Goal: Task Accomplishment & Management: Complete application form

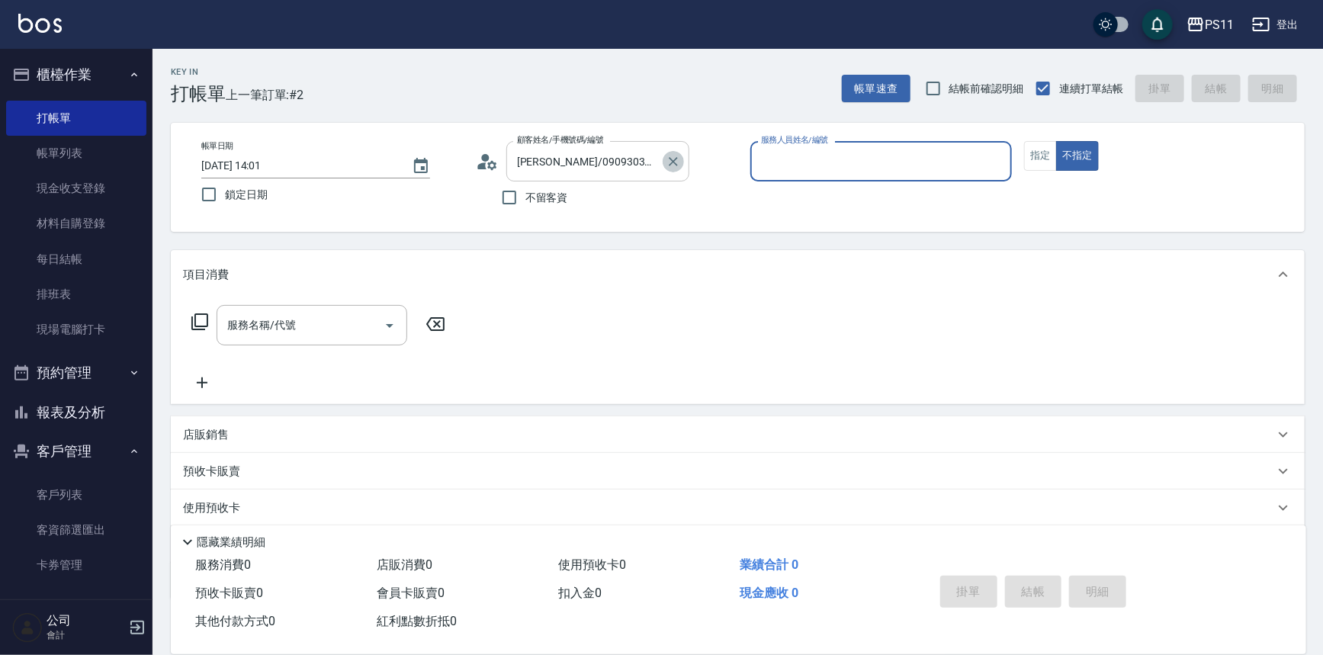
click at [667, 162] on icon "Clear" at bounding box center [673, 161] width 15 height 15
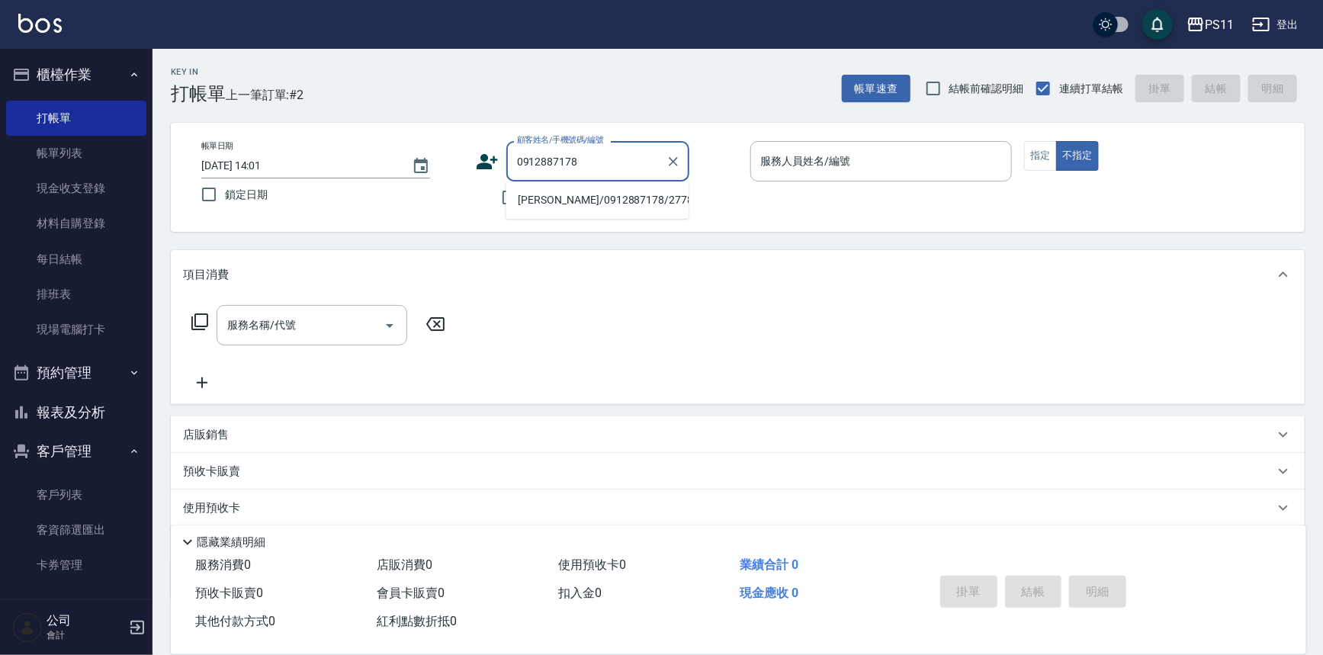
click at [616, 194] on li "[PERSON_NAME]/0912887178/2778" at bounding box center [597, 200] width 183 height 25
type input "[PERSON_NAME]/0912887178/2778"
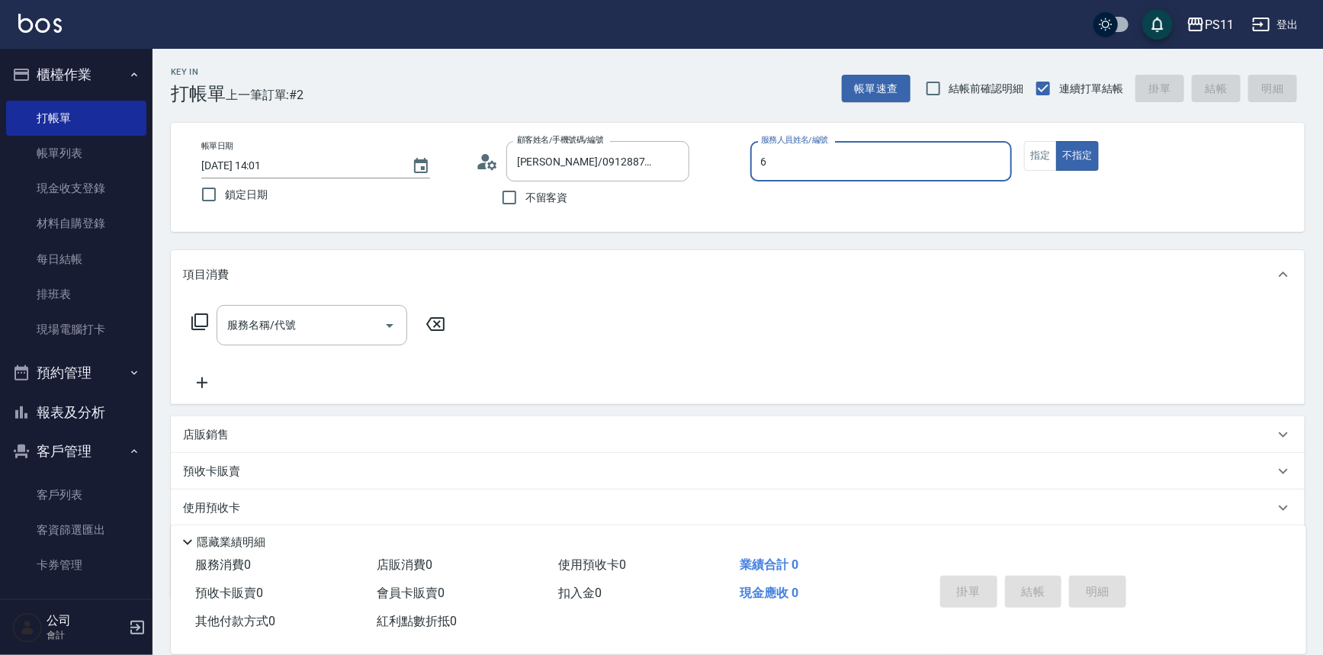
type input "[PERSON_NAME]6"
type button "false"
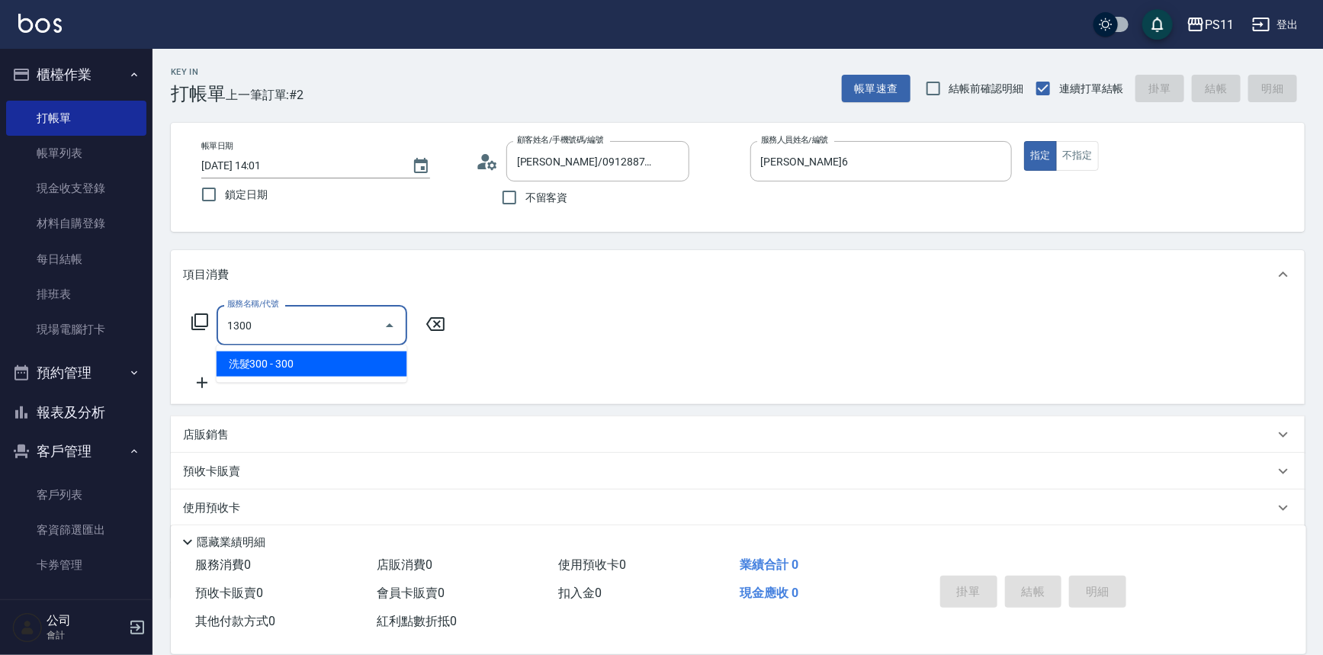
type input "洗髮300(1300)"
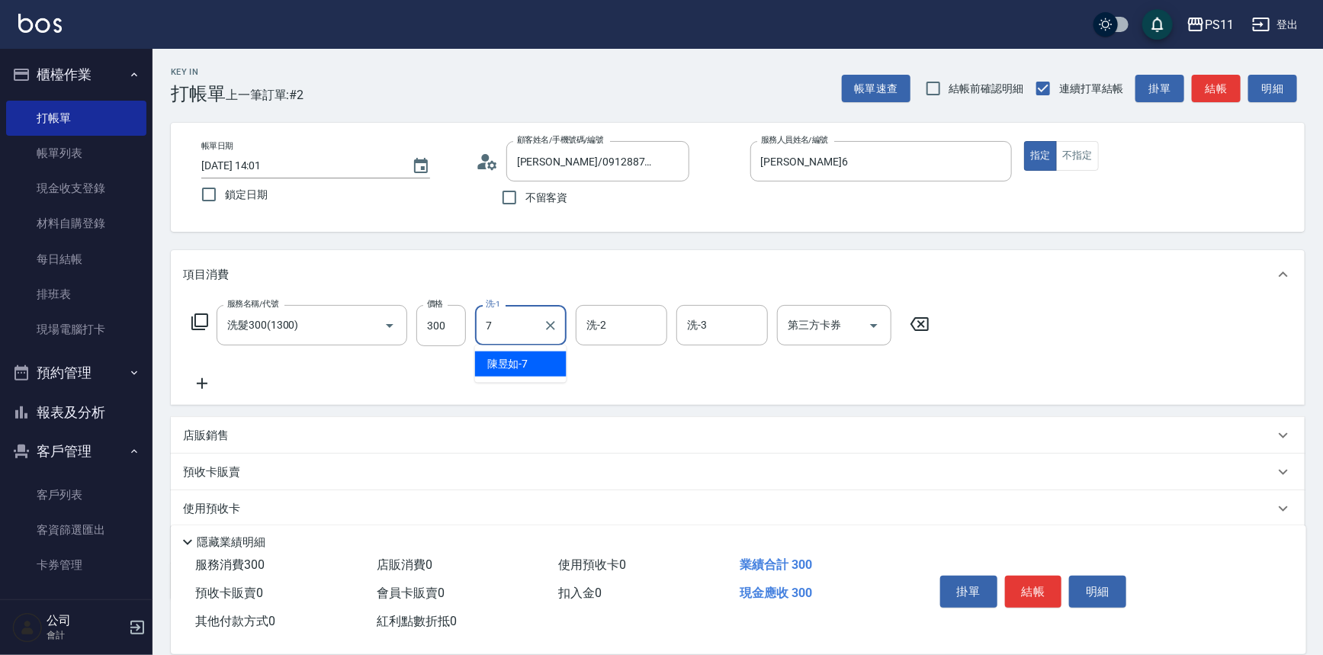
type input "[PERSON_NAME]-7"
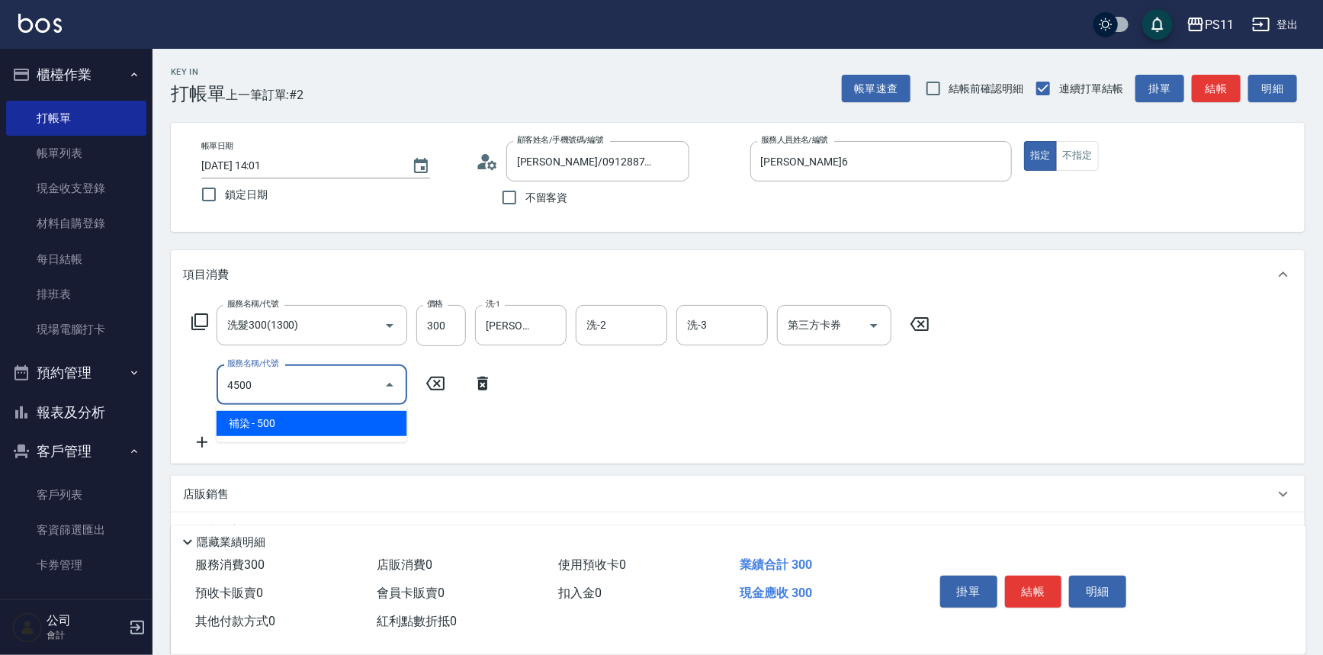
type input "補染(4500)"
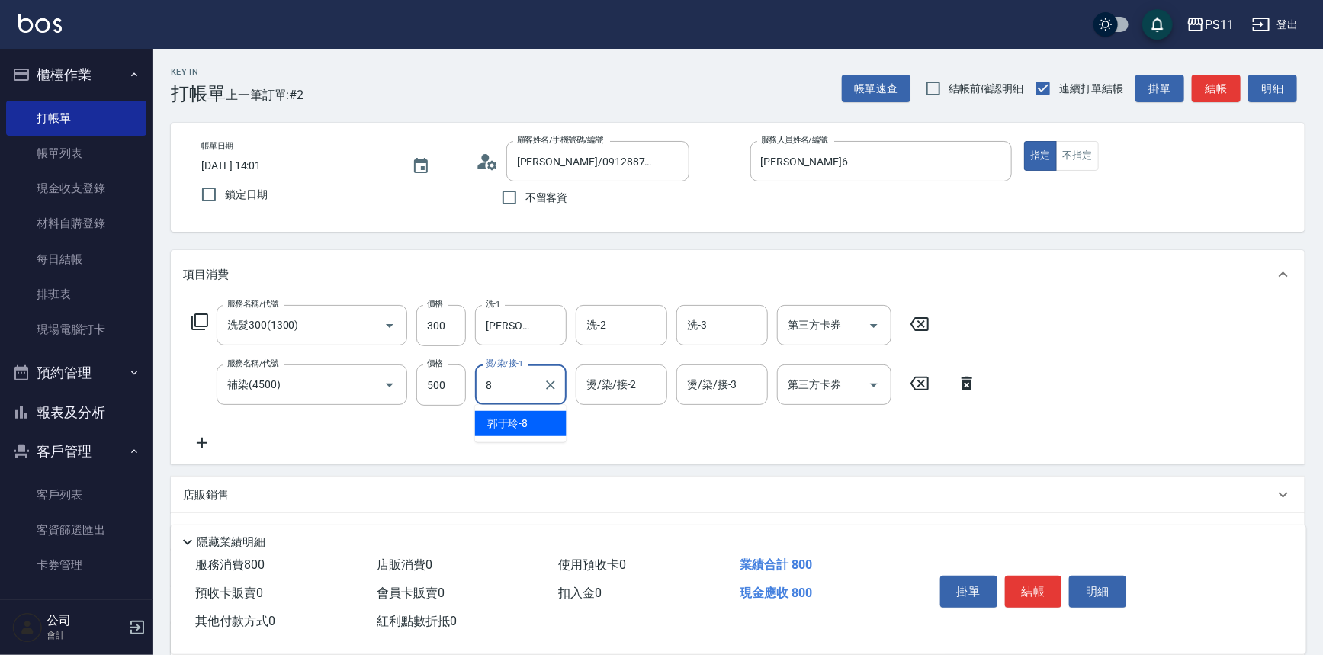
type input "郭于玲-8"
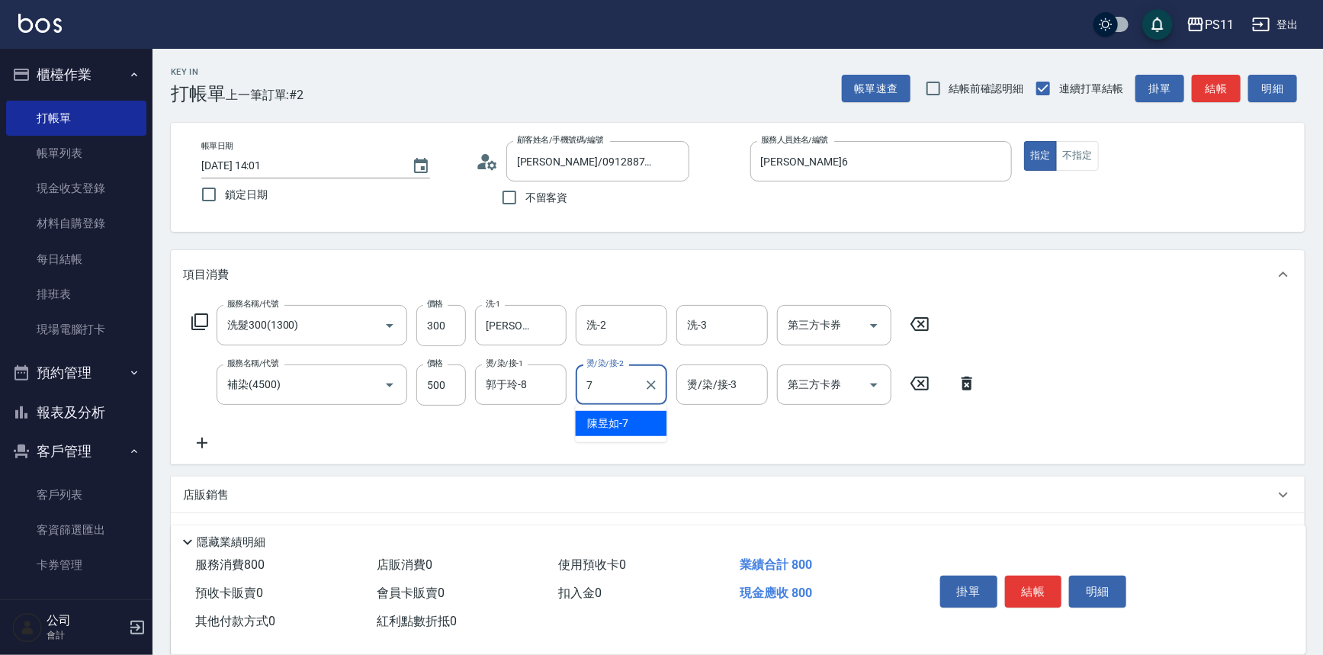
type input "[PERSON_NAME]-7"
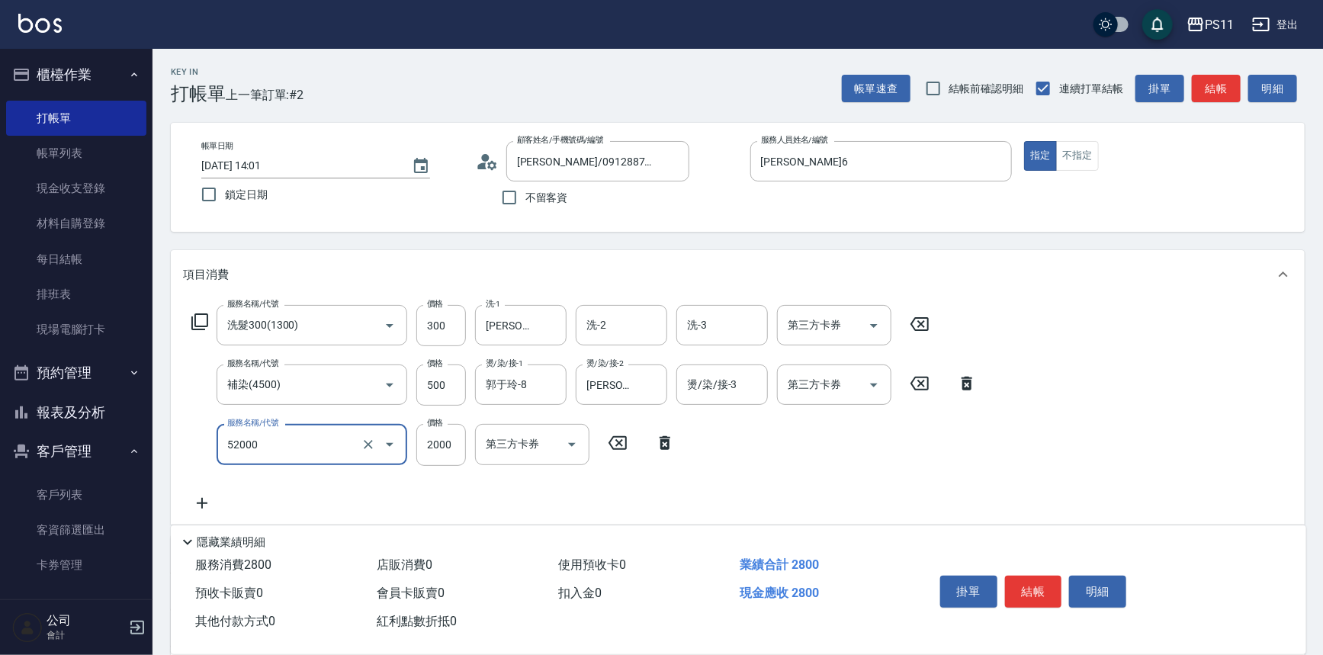
type input "原價1501~2000護髮(52000)"
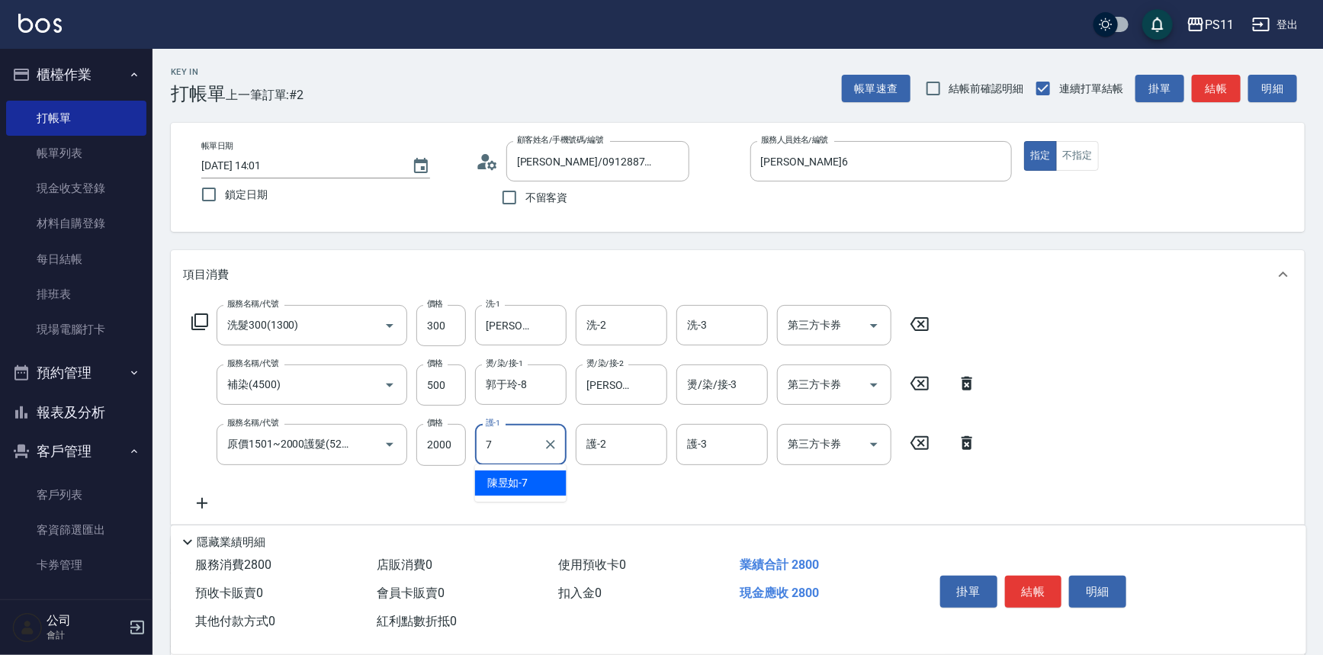
type input "[PERSON_NAME]-7"
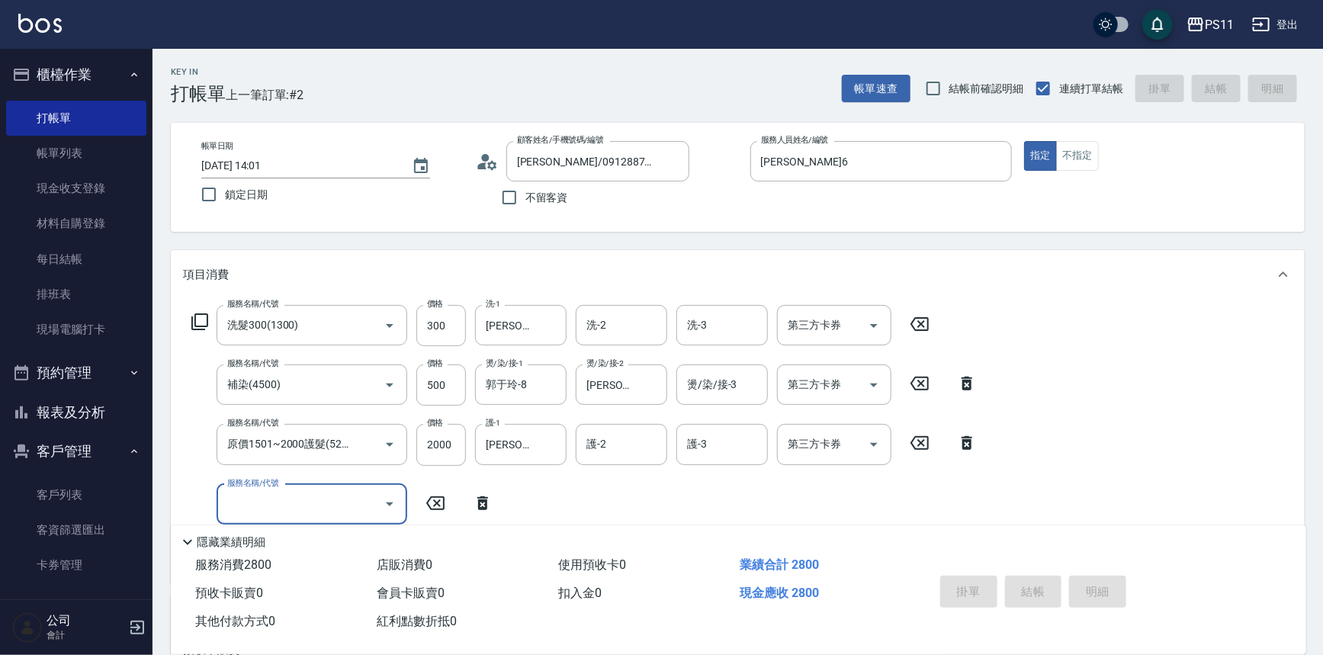
type input "[DATE] 15:08"
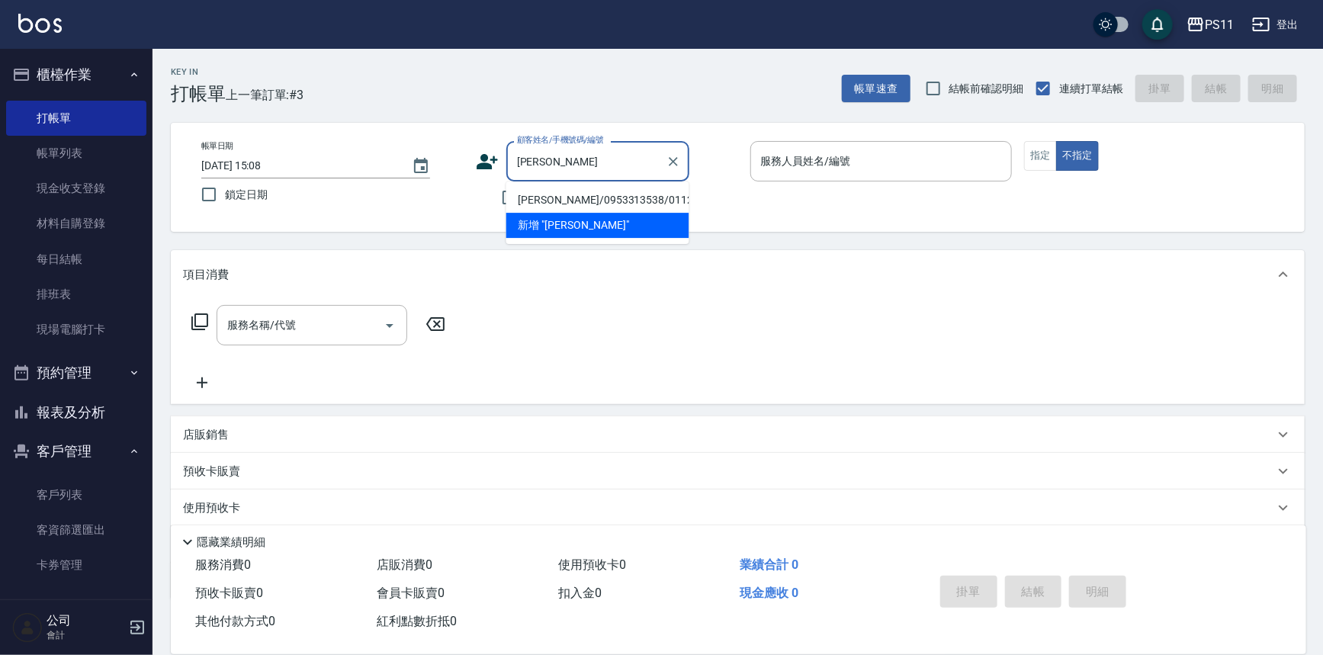
click at [621, 198] on li "[PERSON_NAME]/0953313538/0112" at bounding box center [597, 200] width 183 height 25
type input "[PERSON_NAME]/0953313538/0112"
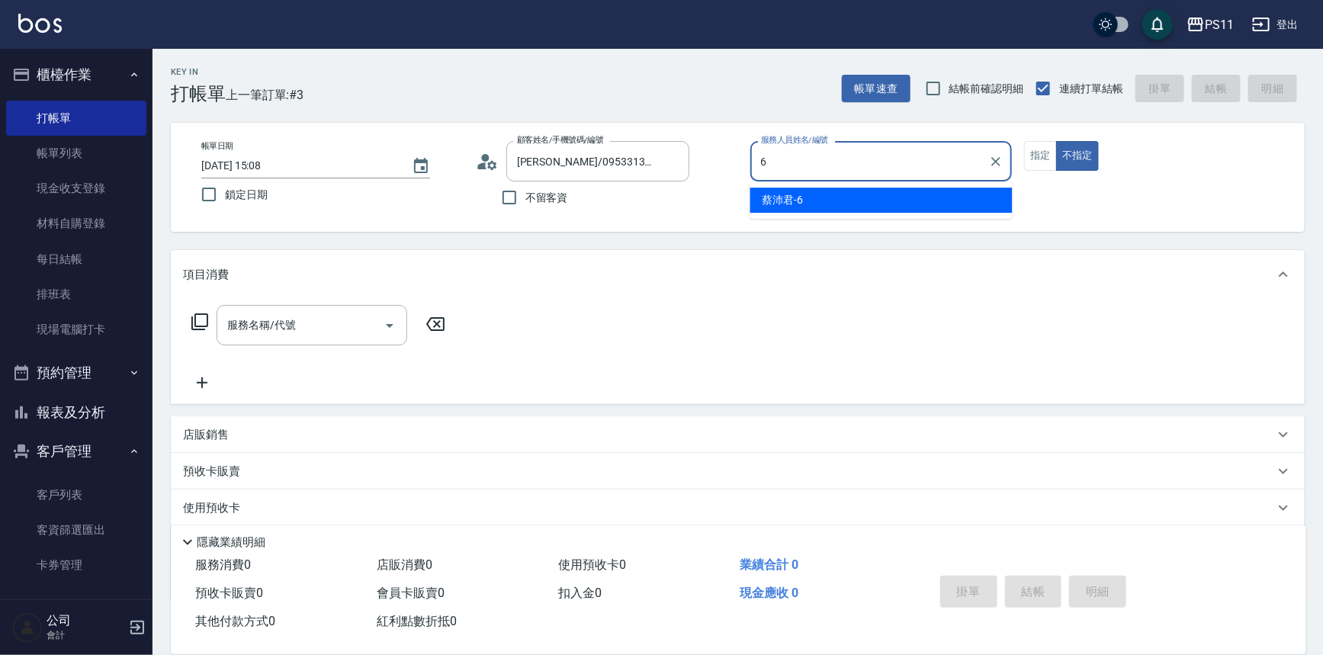
type input "[PERSON_NAME]6"
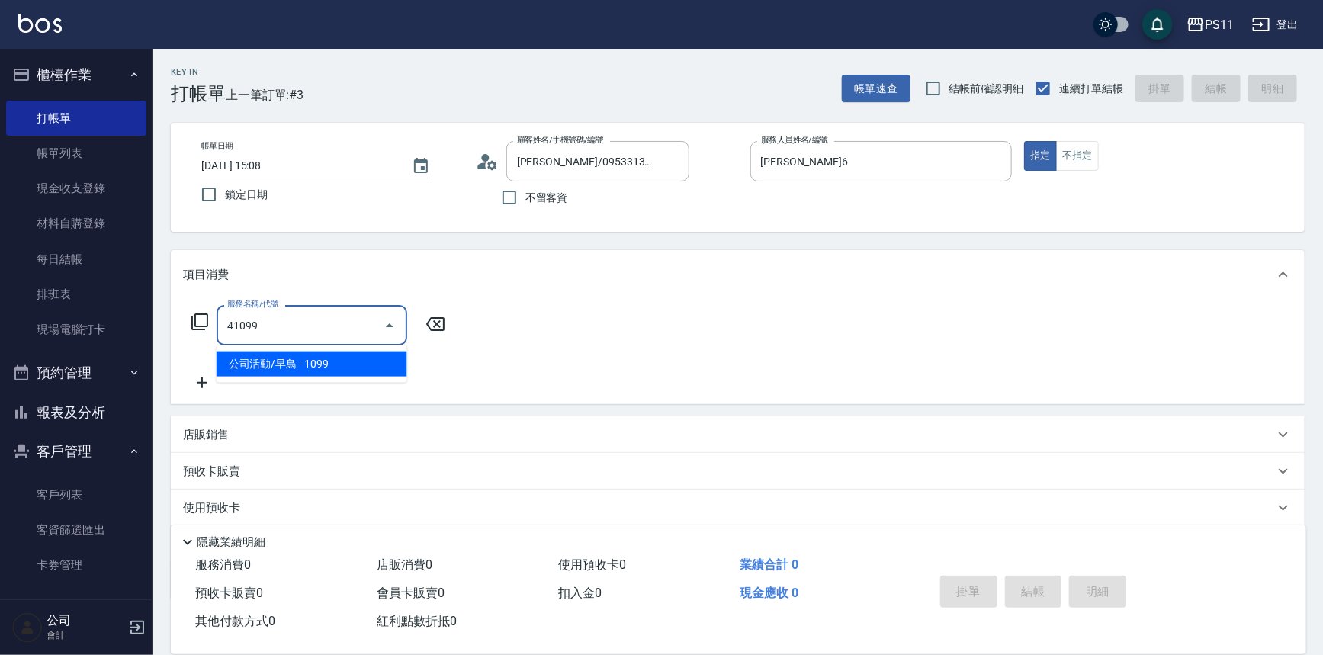
type input "公司活動/早鳥(41099)"
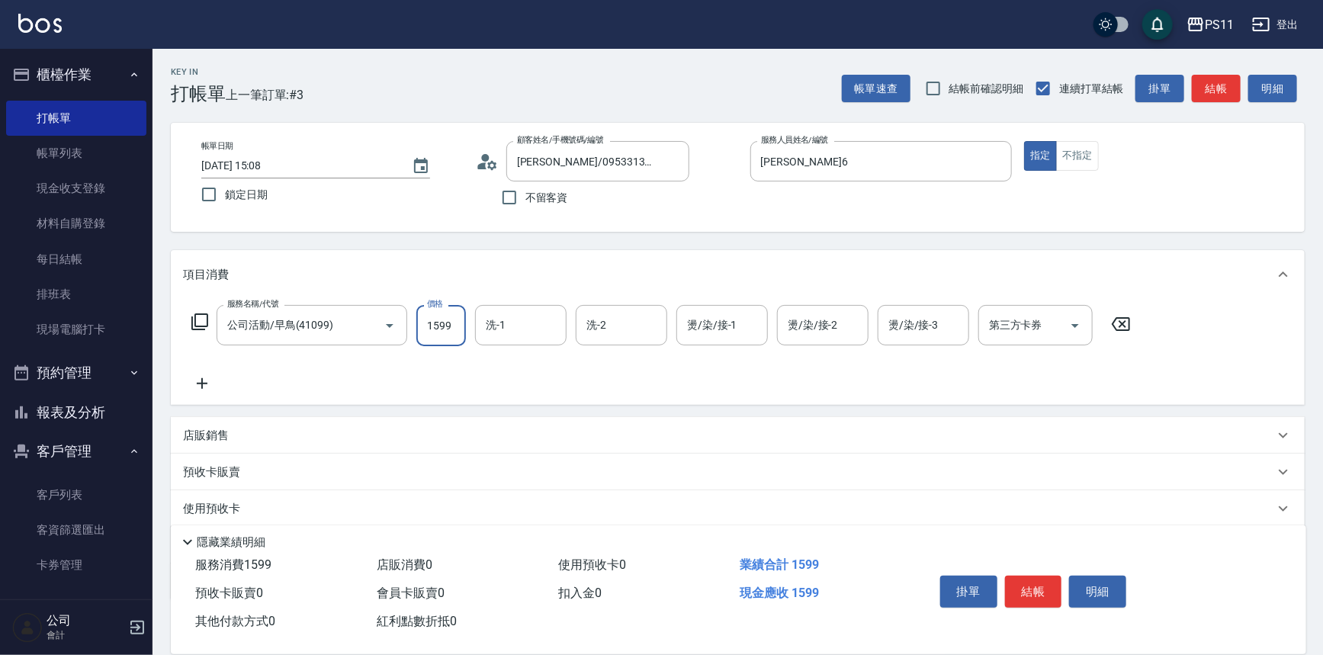
type input "1599"
type input "[PERSON_NAME]-7"
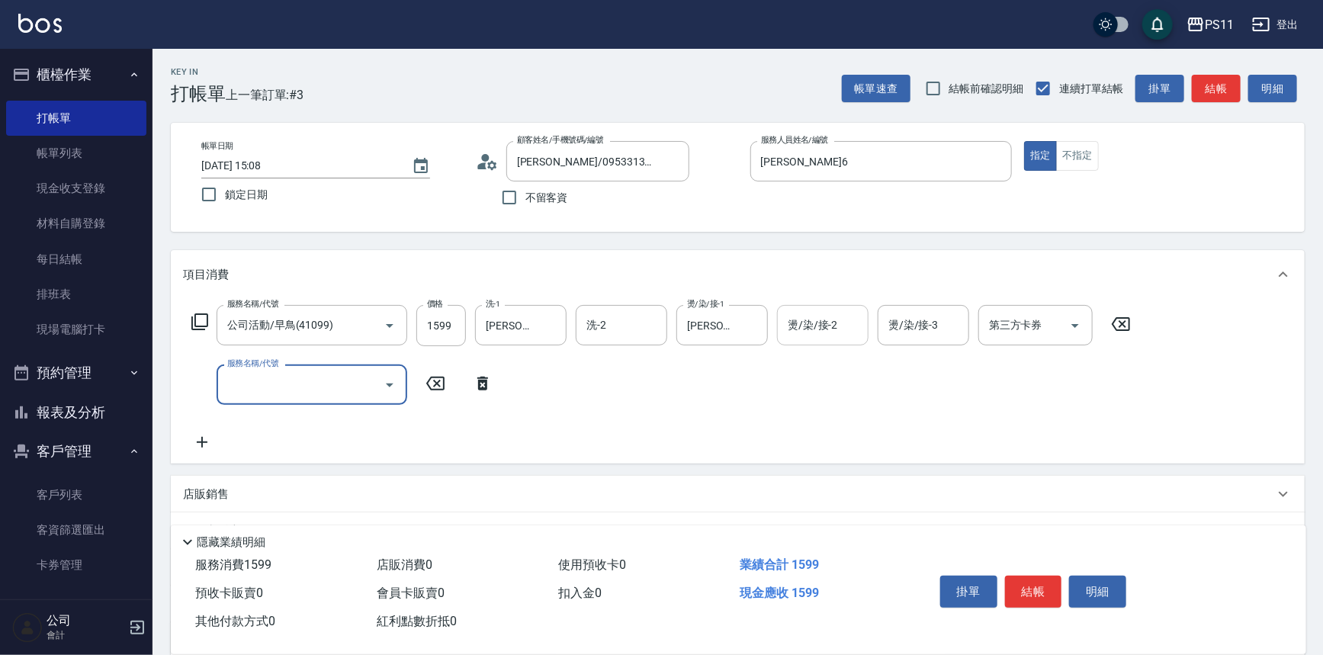
click at [831, 331] on input "燙/染/接-2" at bounding box center [823, 325] width 78 height 27
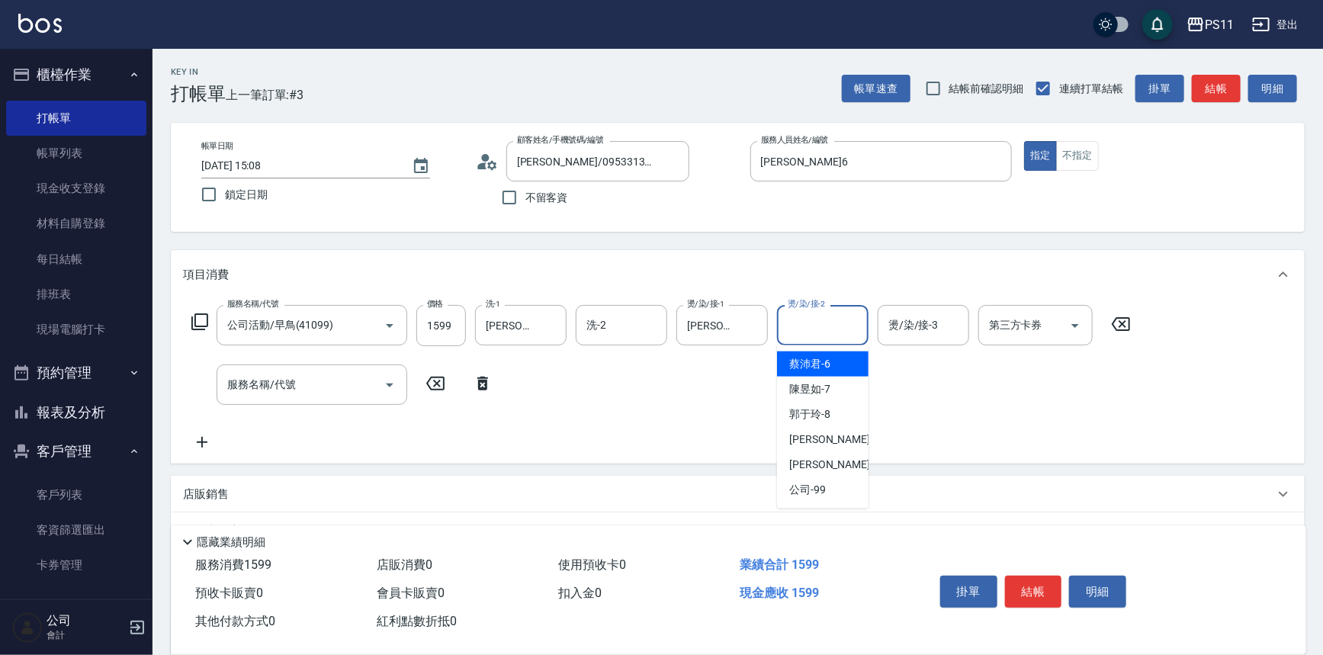
click at [831, 354] on div "[PERSON_NAME]6" at bounding box center [822, 363] width 91 height 25
type input "[PERSON_NAME]6"
click at [277, 390] on input "服務名稱/代號" at bounding box center [300, 384] width 154 height 27
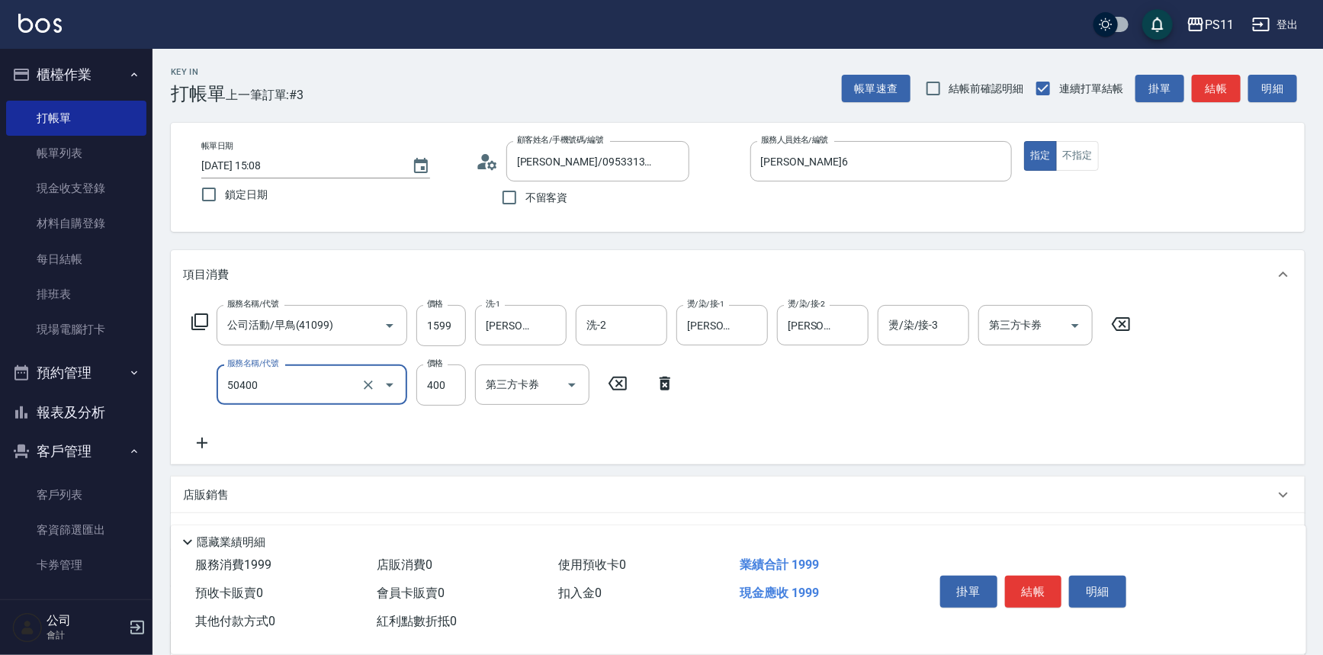
type input "原價1~400護髮(50400)"
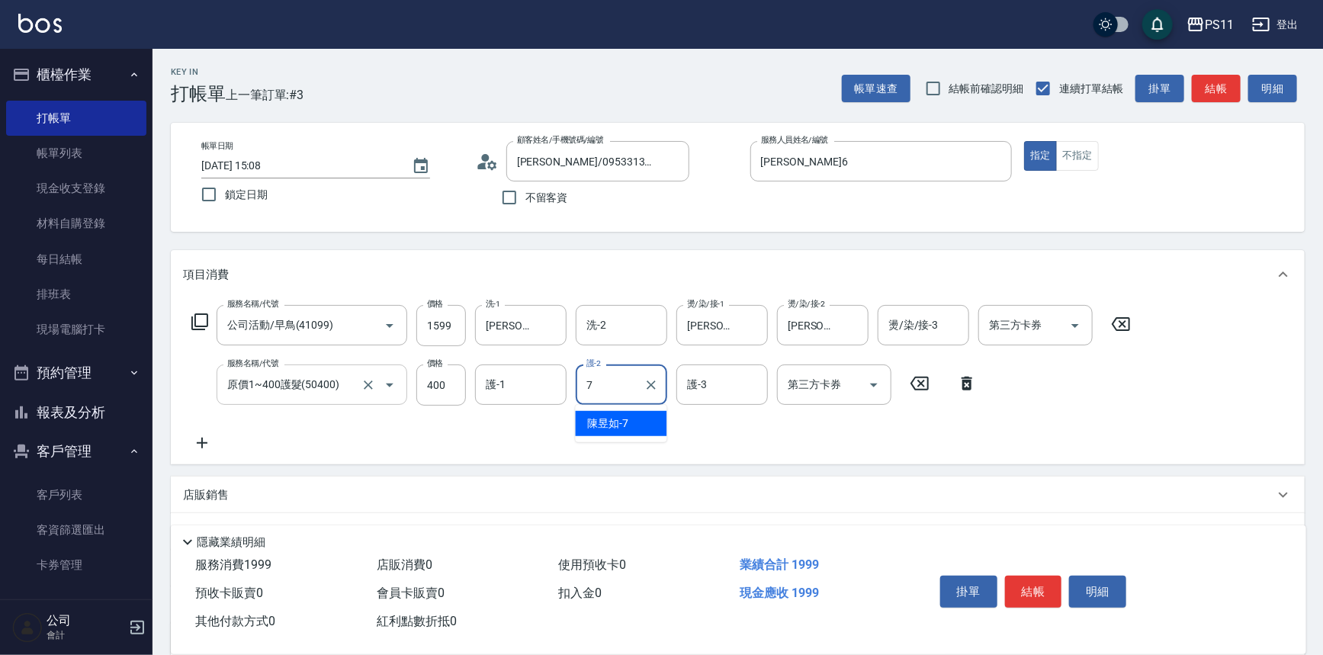
type input "[PERSON_NAME]-7"
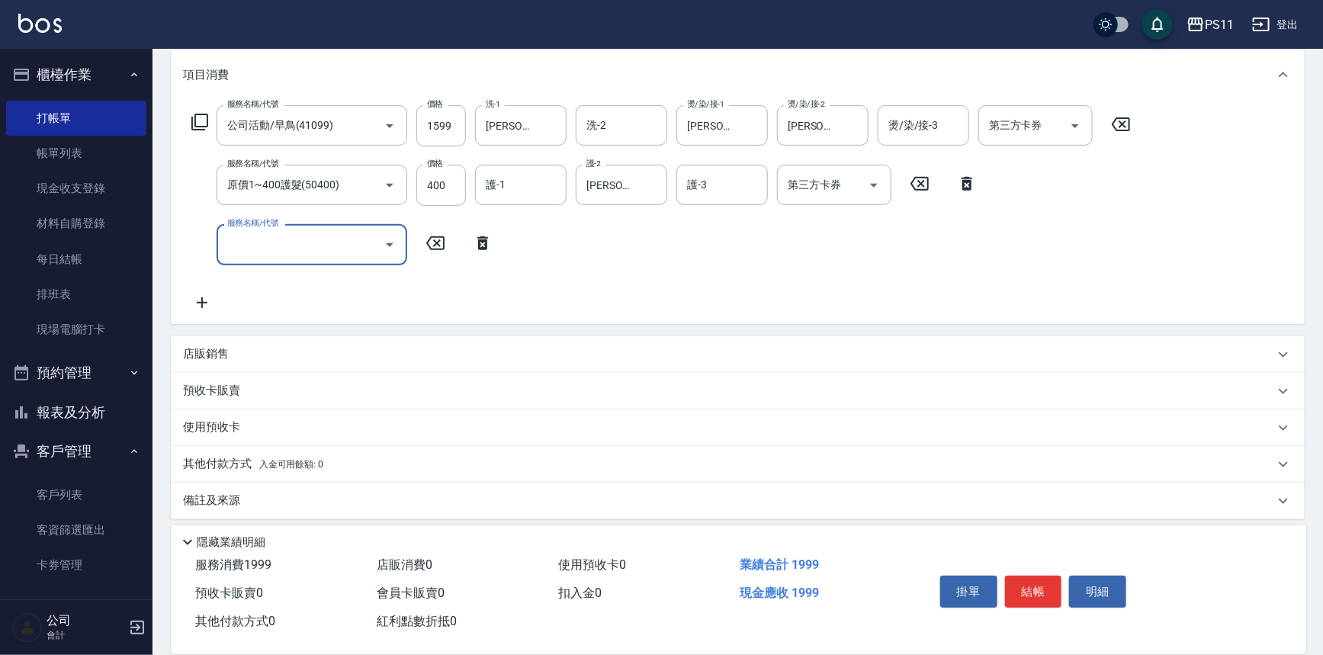
scroll to position [206, 0]
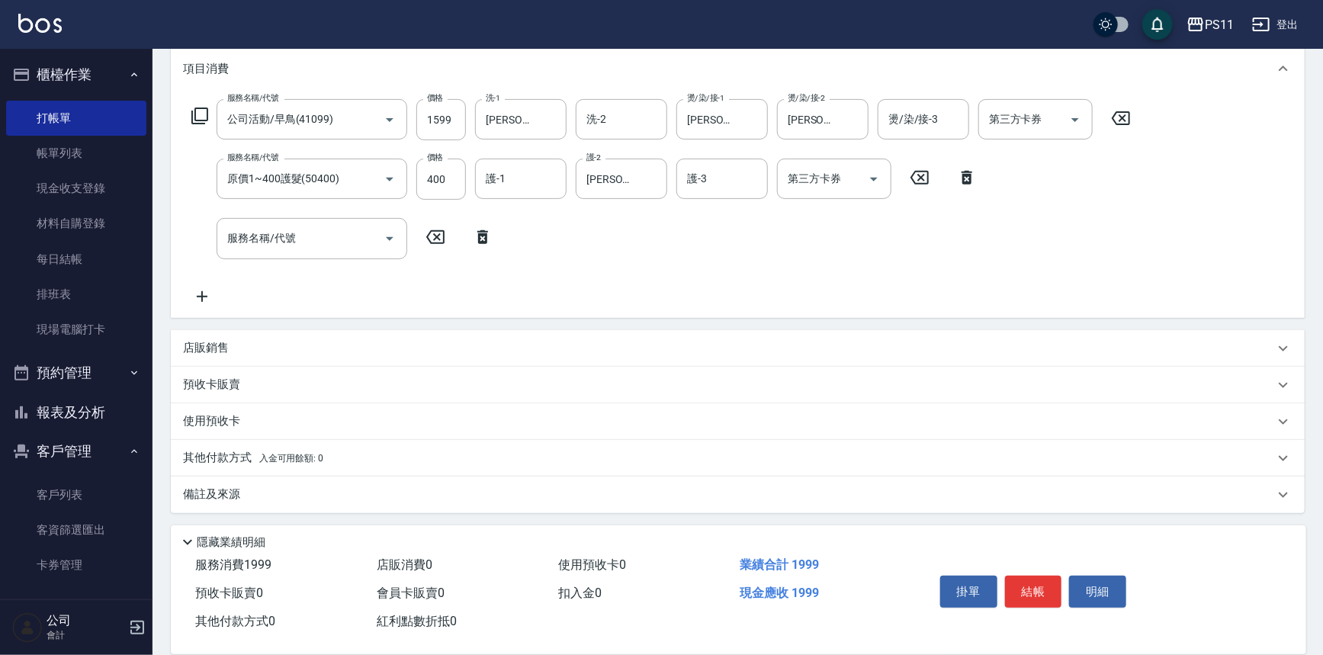
click at [226, 455] on p "其他付款方式 入金可用餘額: 0" at bounding box center [253, 458] width 140 height 17
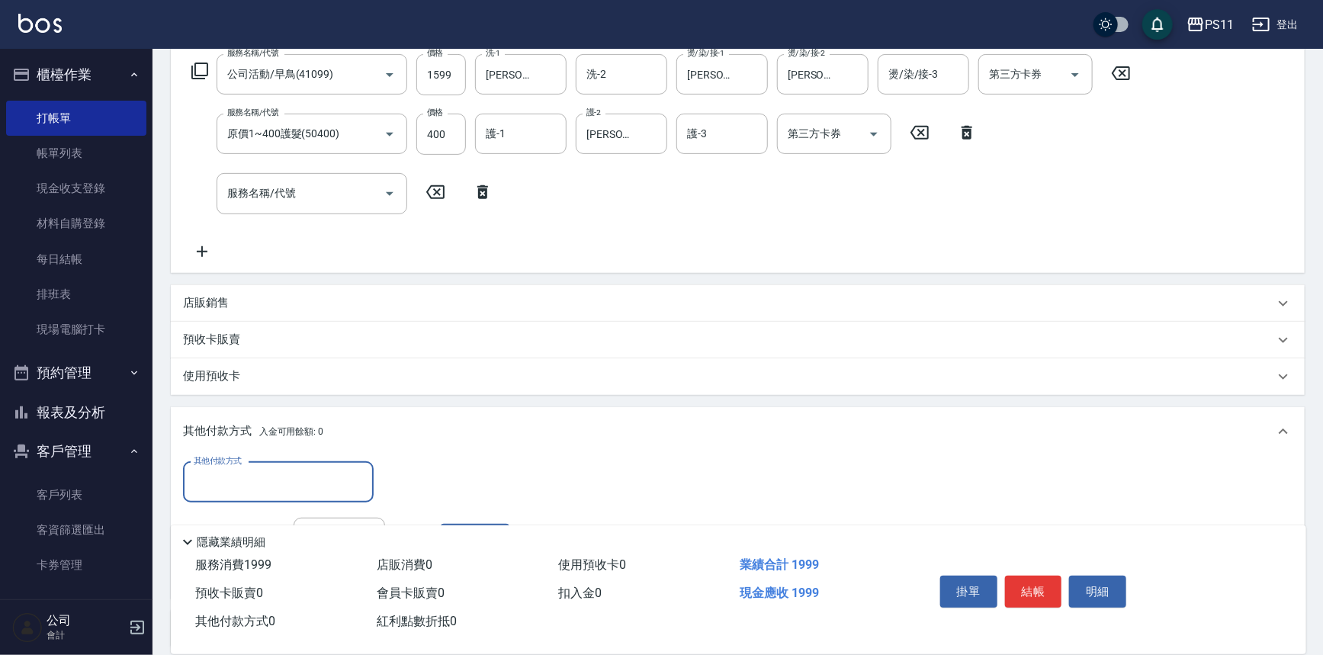
scroll to position [275, 0]
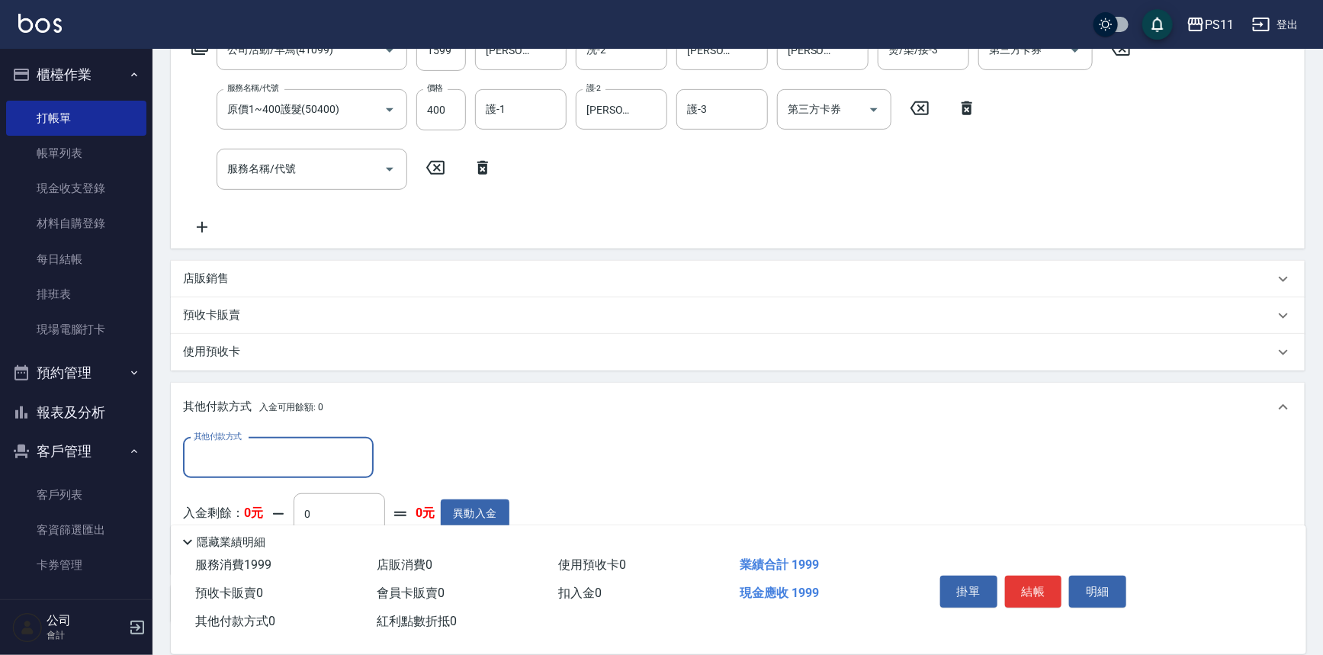
click at [238, 446] on input "其他付款方式" at bounding box center [278, 457] width 177 height 27
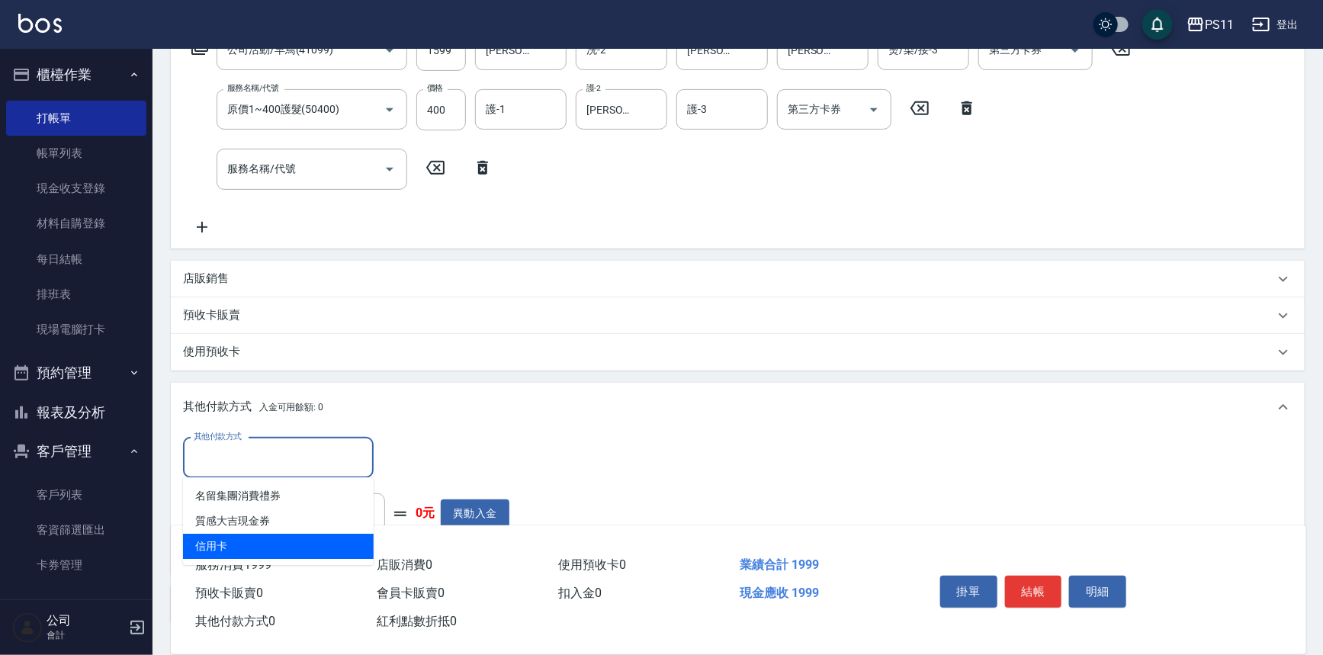
drag, startPoint x: 258, startPoint y: 539, endPoint x: 267, endPoint y: 506, distance: 33.8
click at [258, 537] on span "信用卡" at bounding box center [278, 546] width 191 height 25
type input "信用卡"
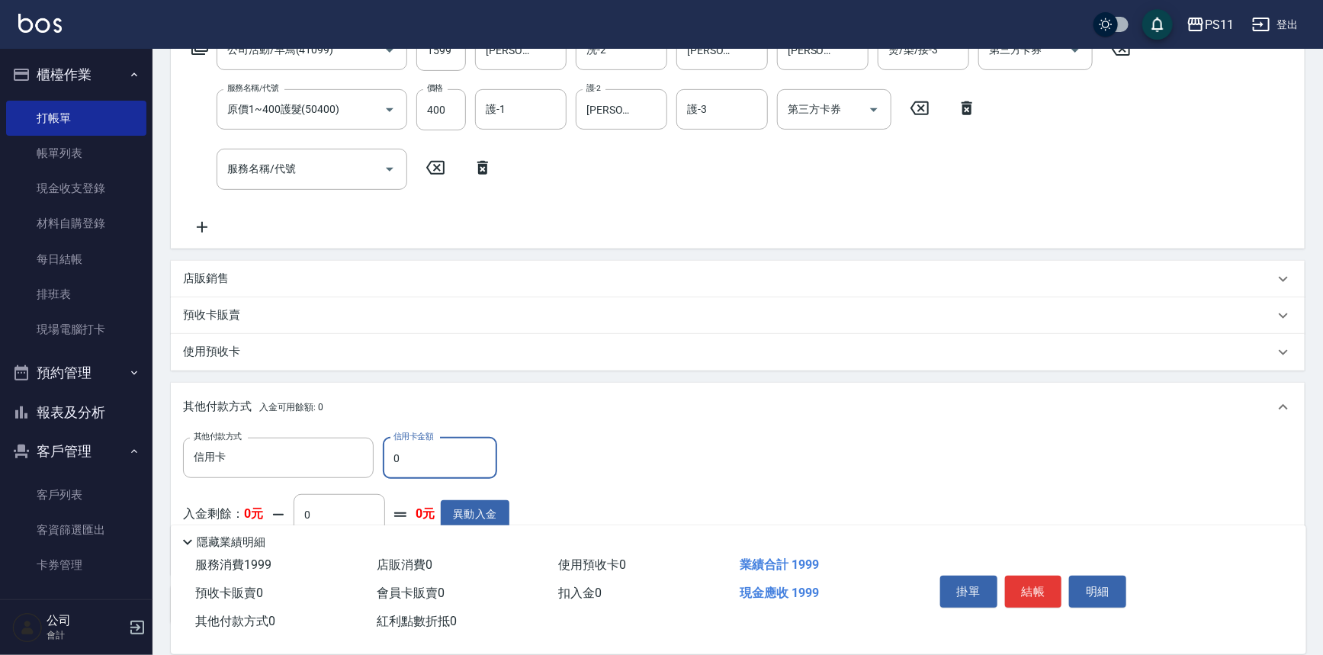
drag, startPoint x: 408, startPoint y: 445, endPoint x: 386, endPoint y: 450, distance: 22.6
click at [386, 450] on input "0" at bounding box center [440, 458] width 114 height 41
type input "1999"
type input "[DATE] 15:09"
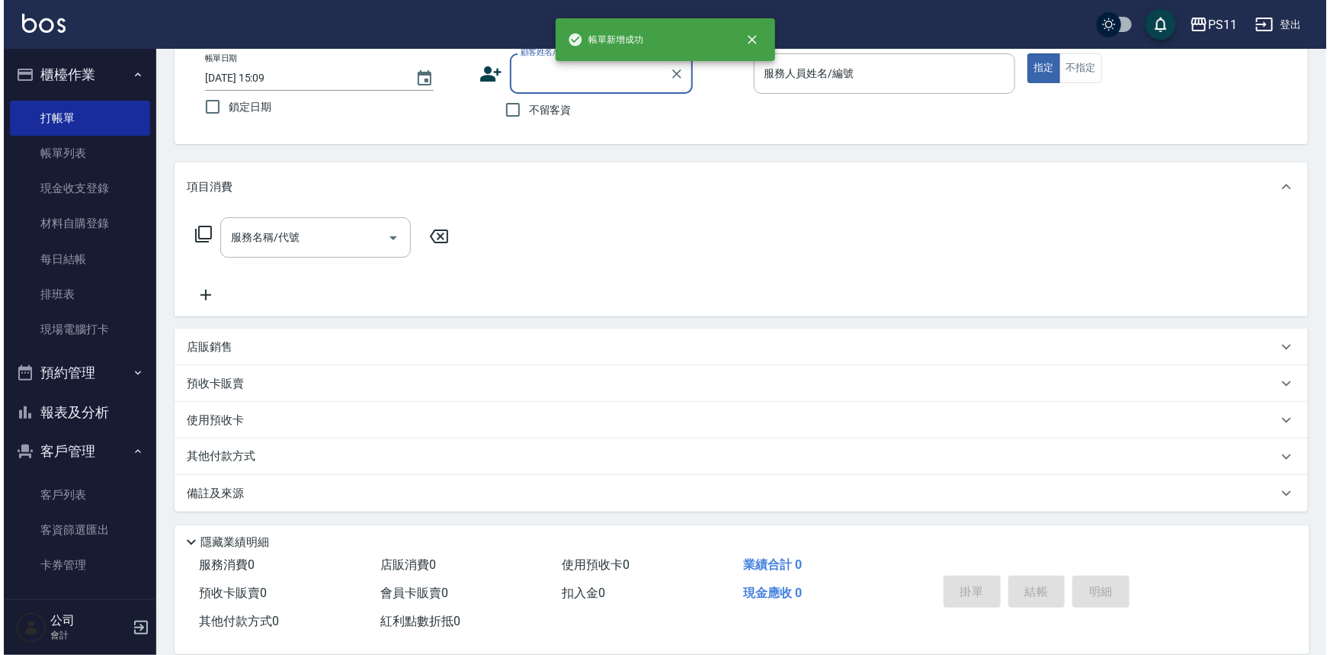
scroll to position [0, 0]
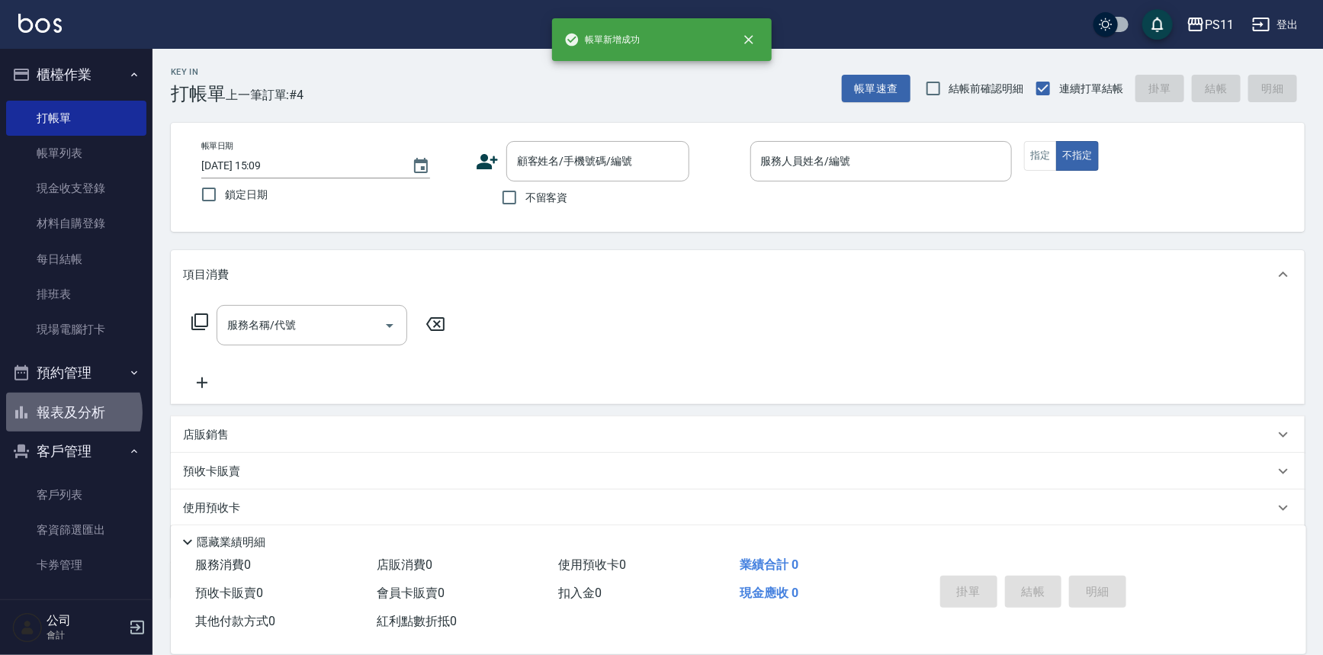
drag, startPoint x: 70, startPoint y: 412, endPoint x: 150, endPoint y: 272, distance: 161.5
click at [70, 412] on button "報表及分析" at bounding box center [76, 413] width 140 height 40
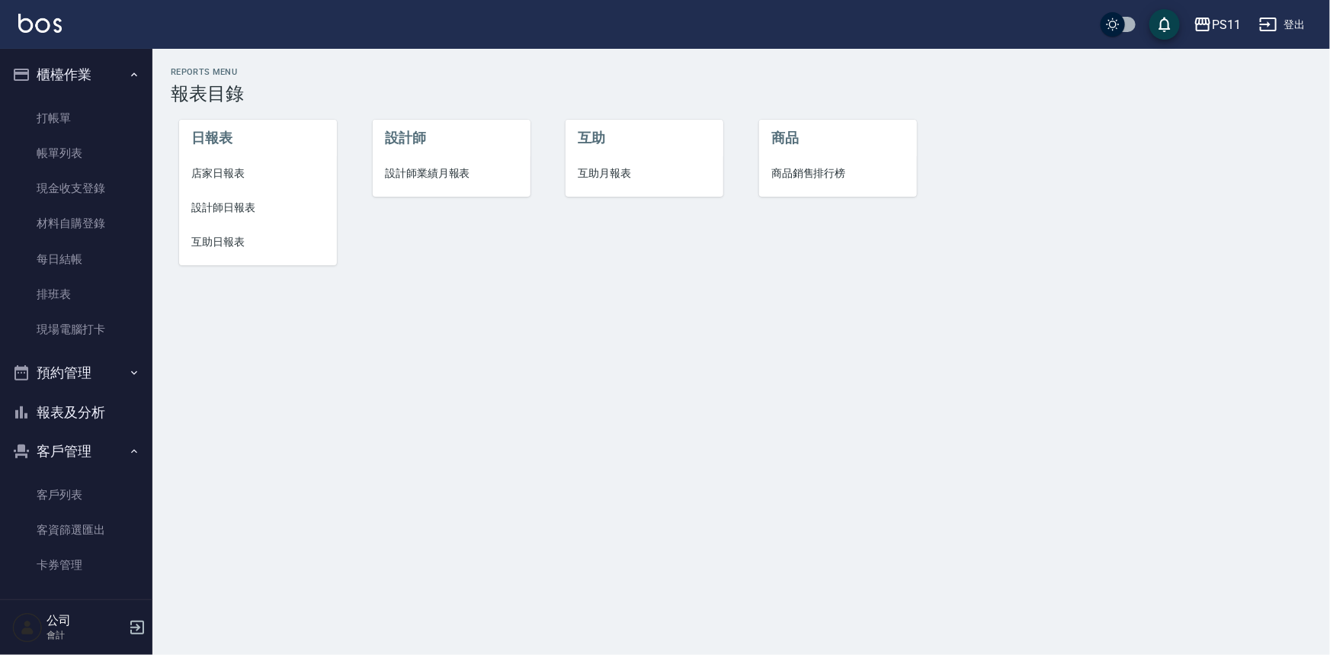
click at [217, 212] on span "設計師日報表" at bounding box center [257, 208] width 133 height 16
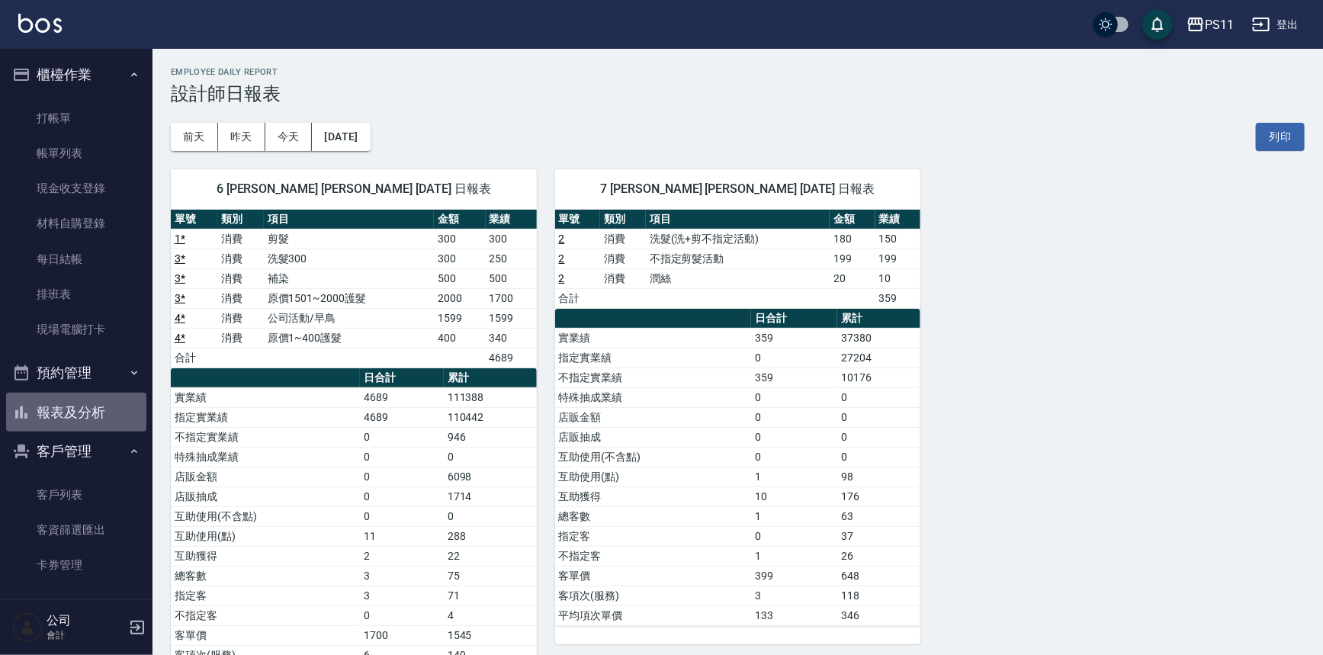
click at [83, 412] on button "報表及分析" at bounding box center [76, 413] width 140 height 40
